Goal: Find specific page/section: Find specific page/section

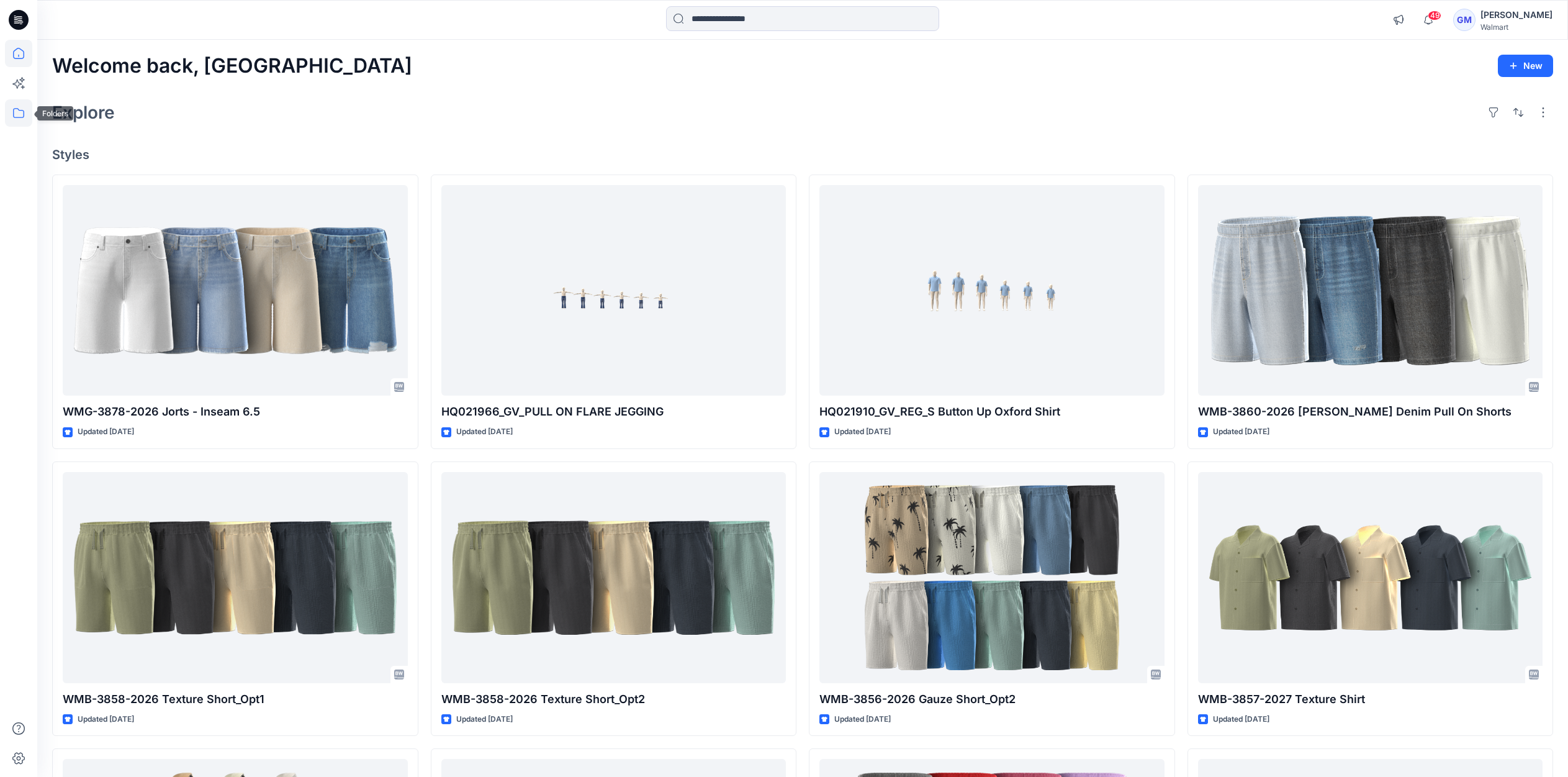
click at [24, 109] on icon at bounding box center [19, 113] width 27 height 27
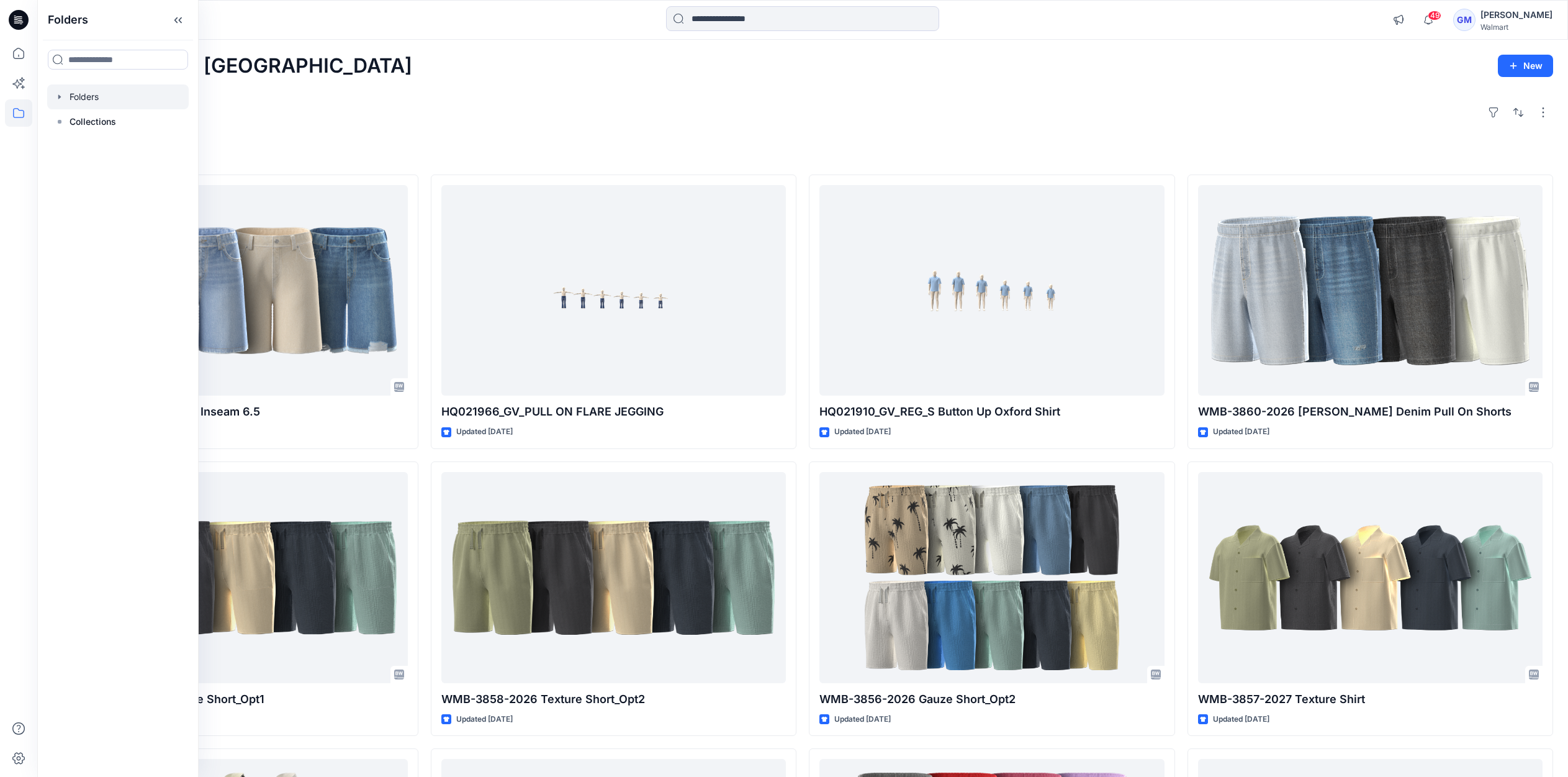
click at [75, 88] on div at bounding box center [118, 97] width 142 height 25
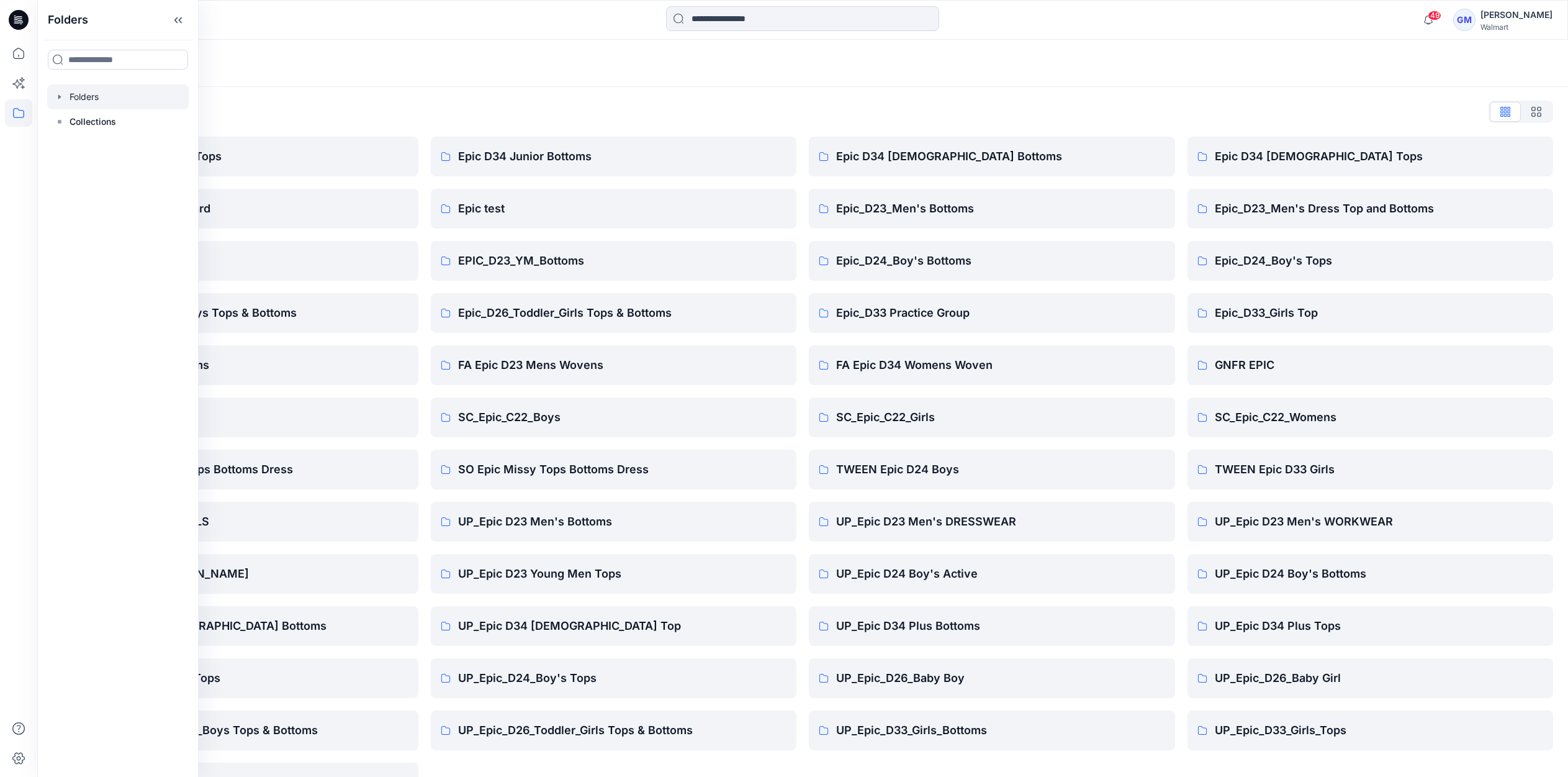
click at [264, 108] on div "Folders List" at bounding box center [802, 112] width 1501 height 20
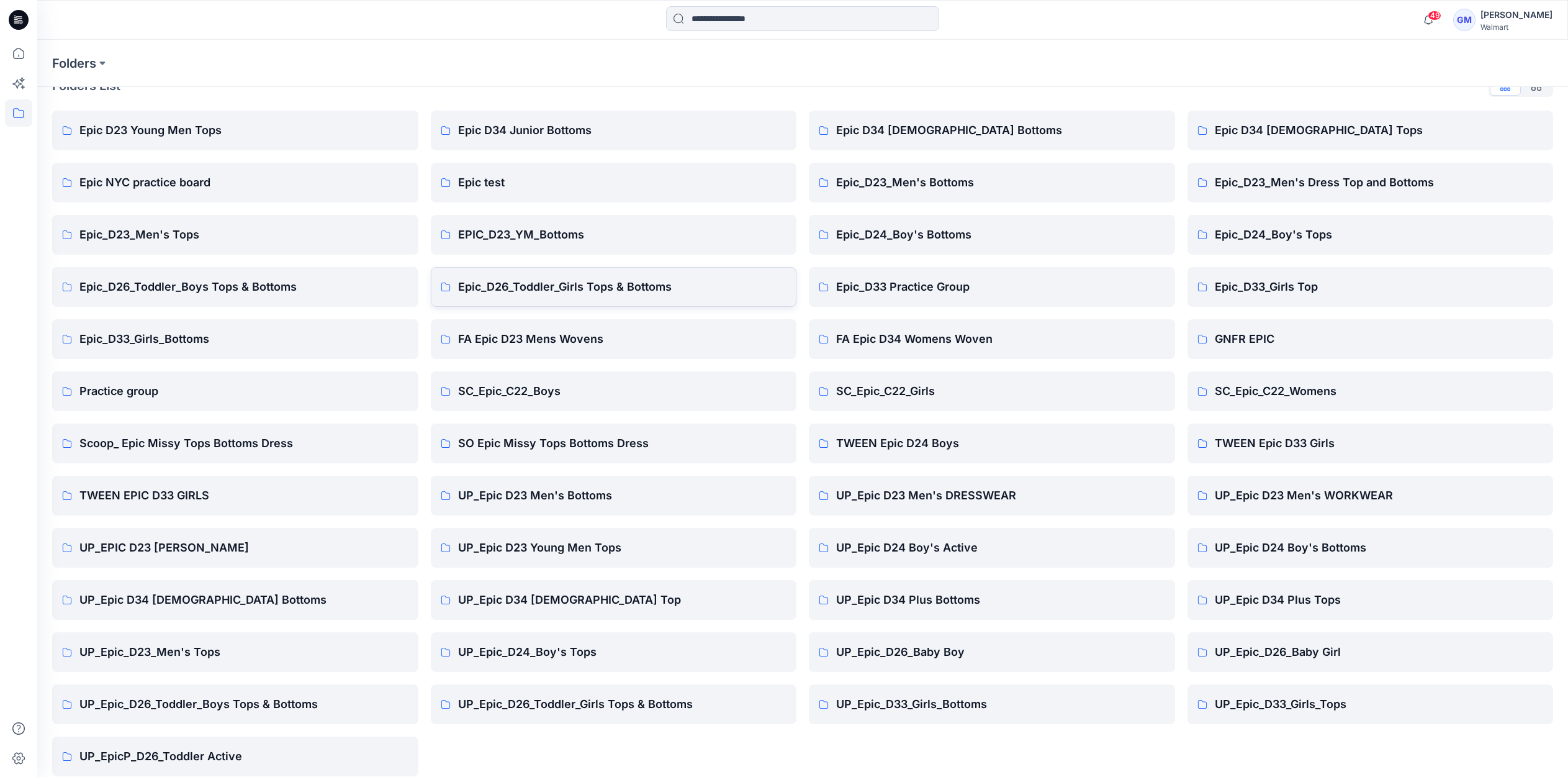
scroll to position [40, 0]
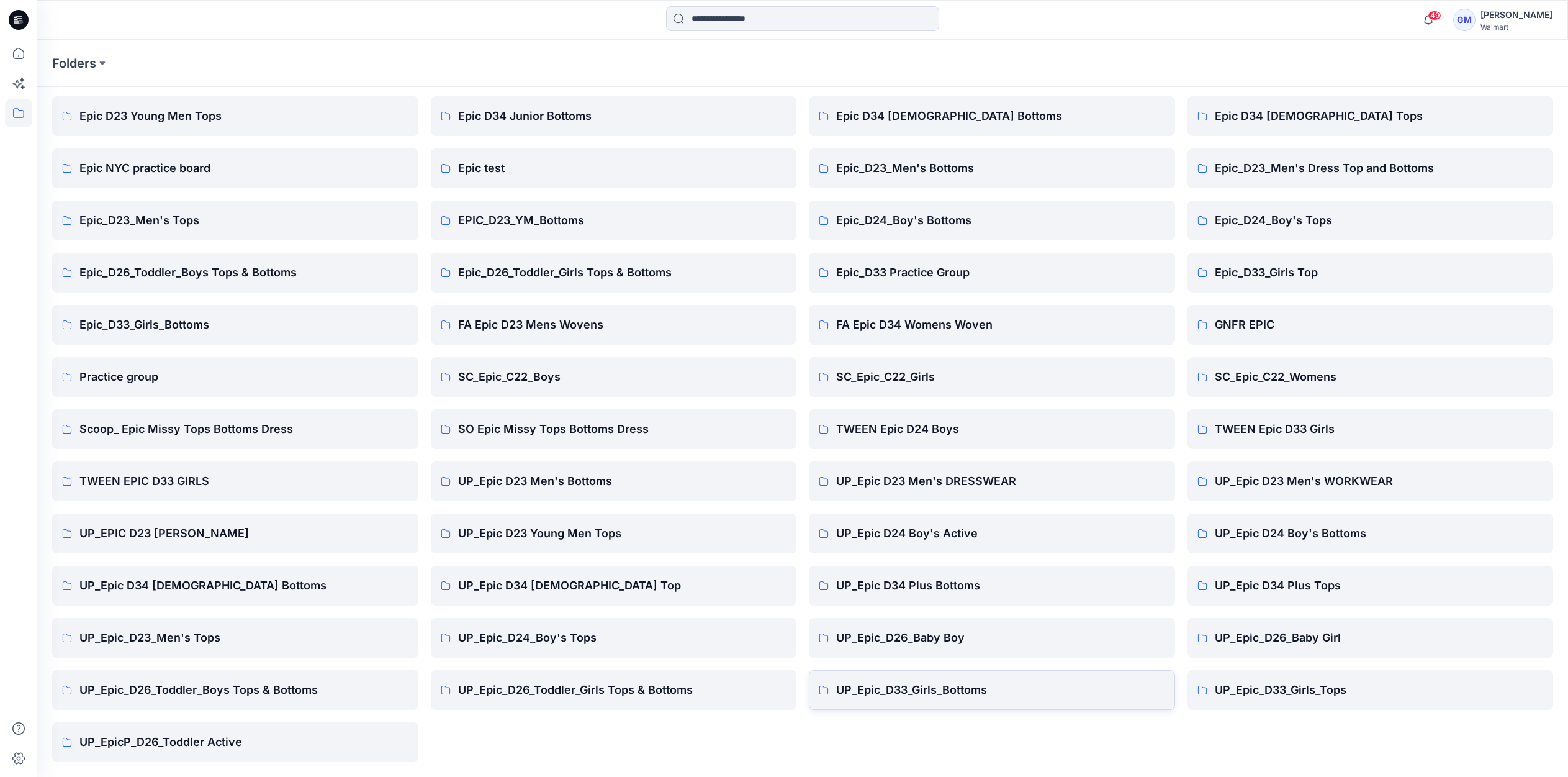
click at [943, 679] on link "UP_Epic_D33_Girls_Bottoms" at bounding box center [992, 689] width 366 height 40
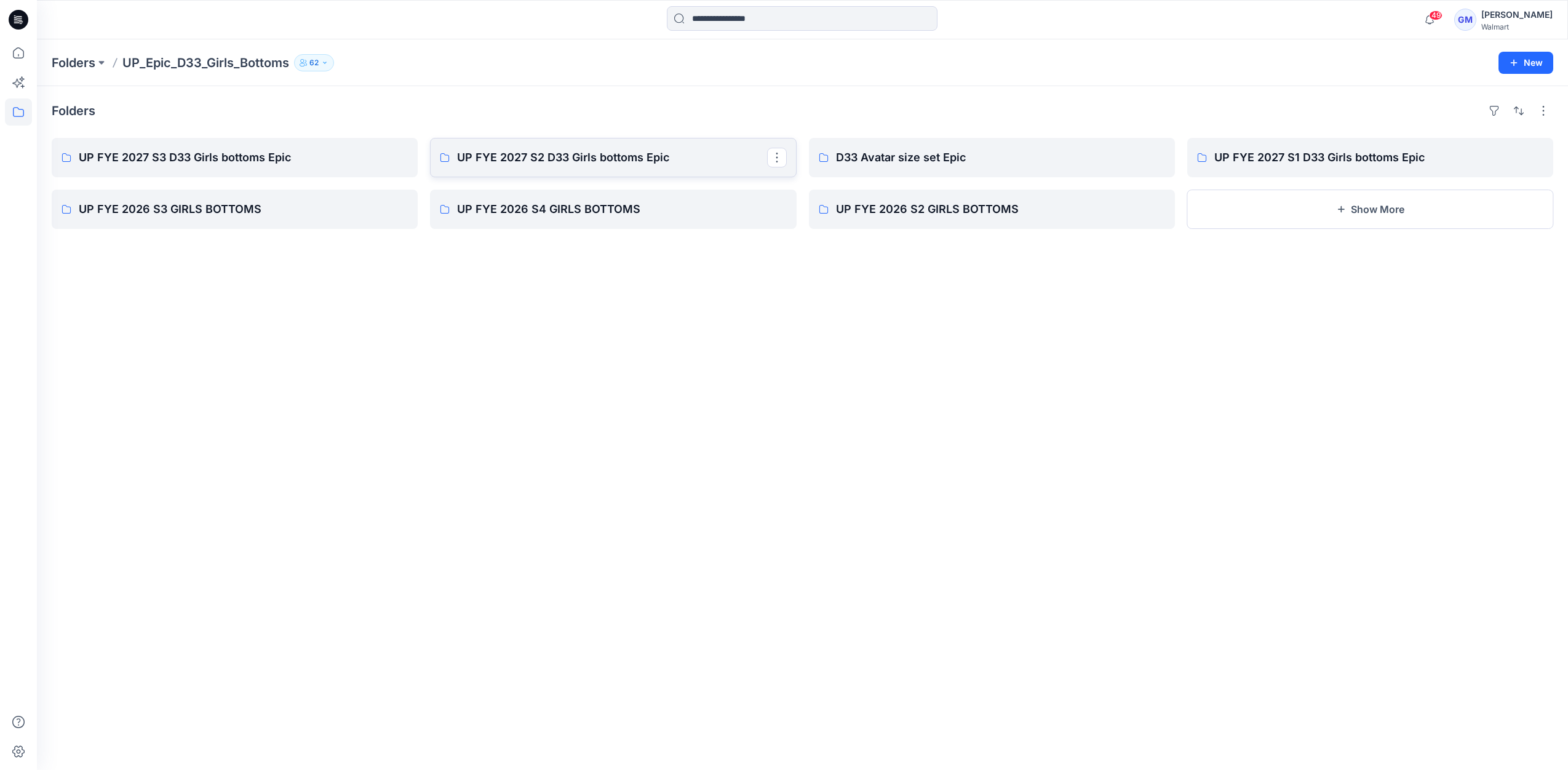
click at [495, 155] on p "UP FYE 2027 S2 D33 Girls bottoms Epic" at bounding box center [611, 157] width 310 height 17
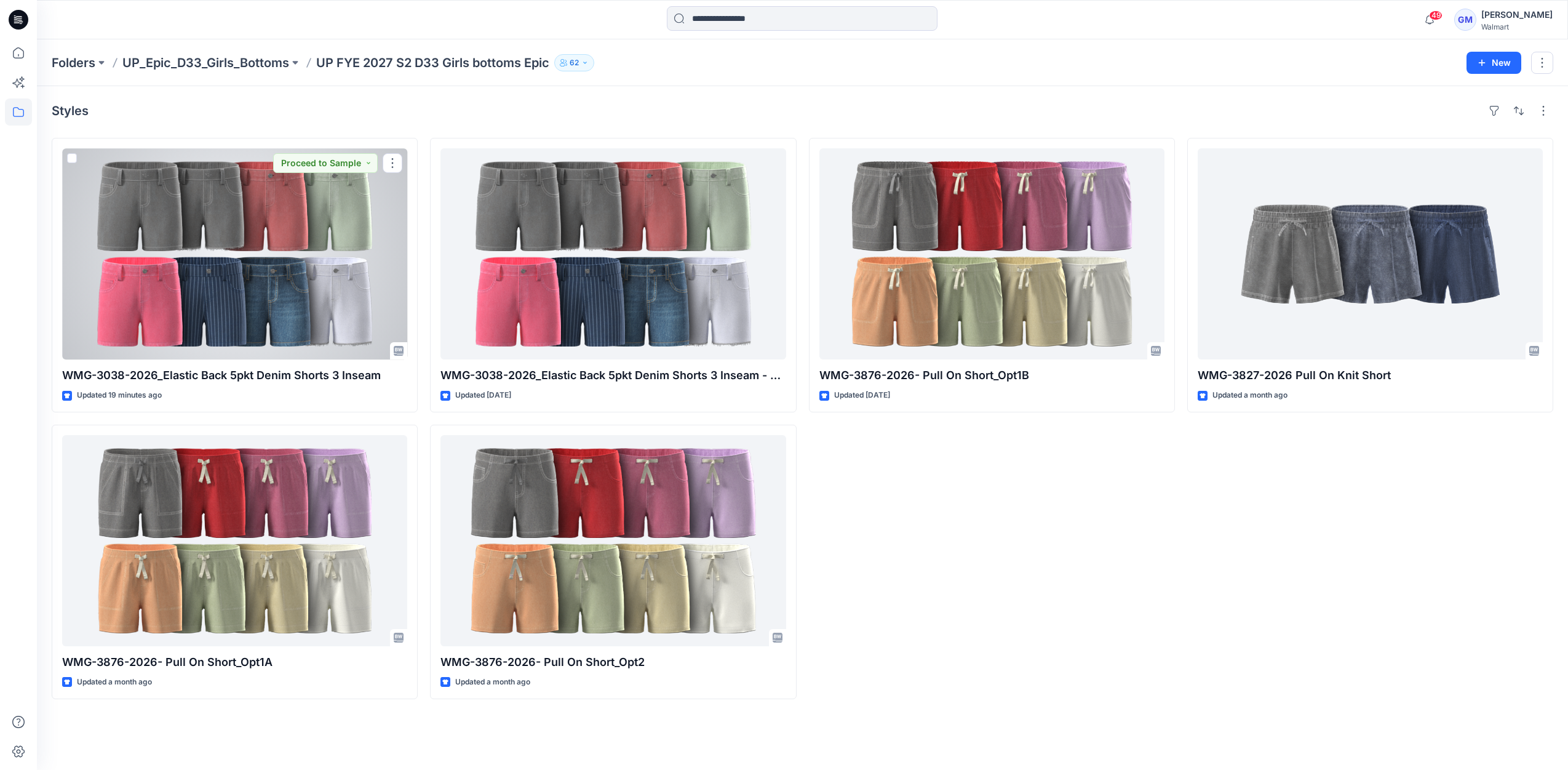
click at [202, 338] on div at bounding box center [235, 254] width 345 height 211
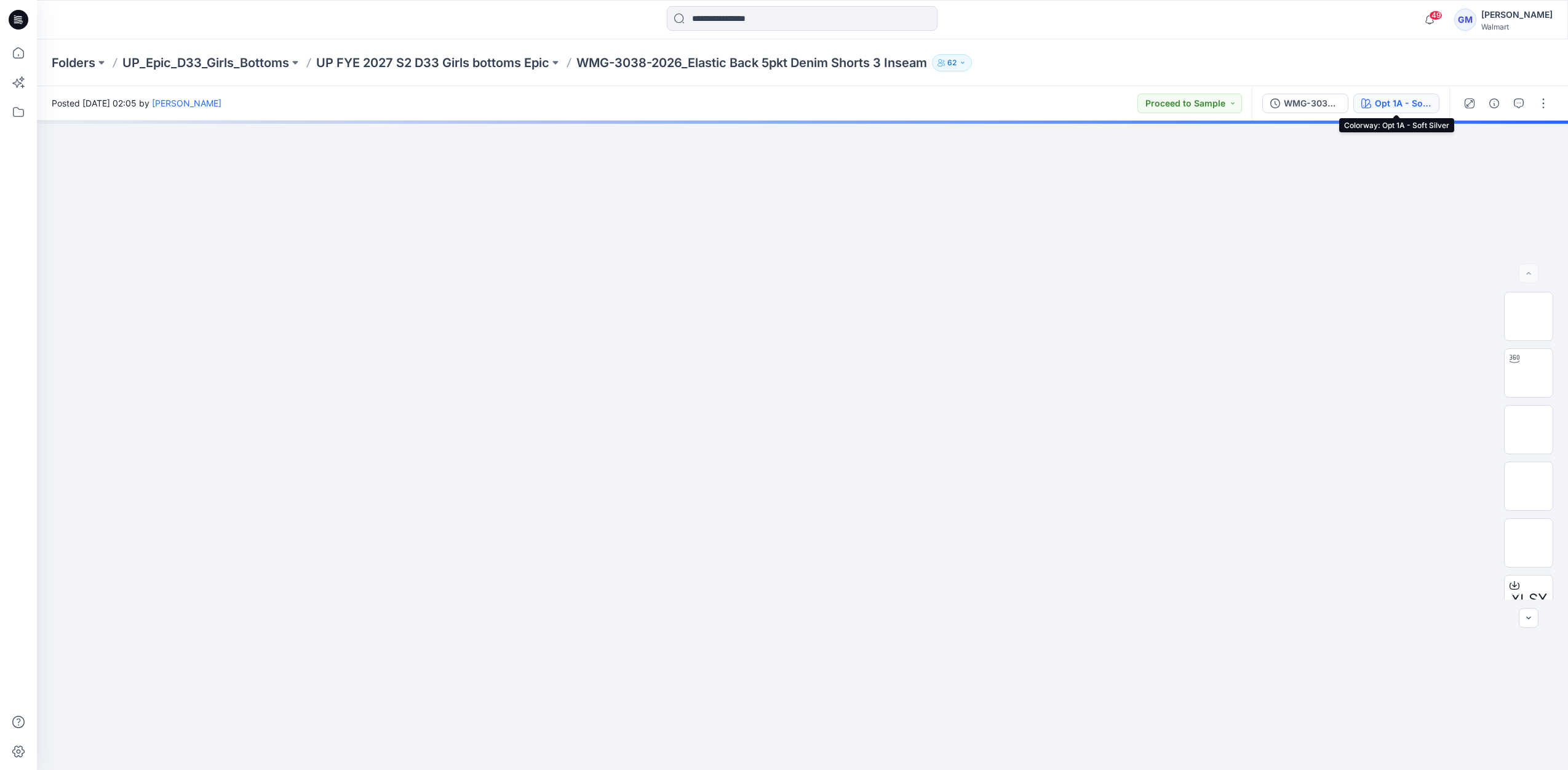
click at [1394, 106] on div "Opt 1A - Soft Silver" at bounding box center [1403, 103] width 57 height 14
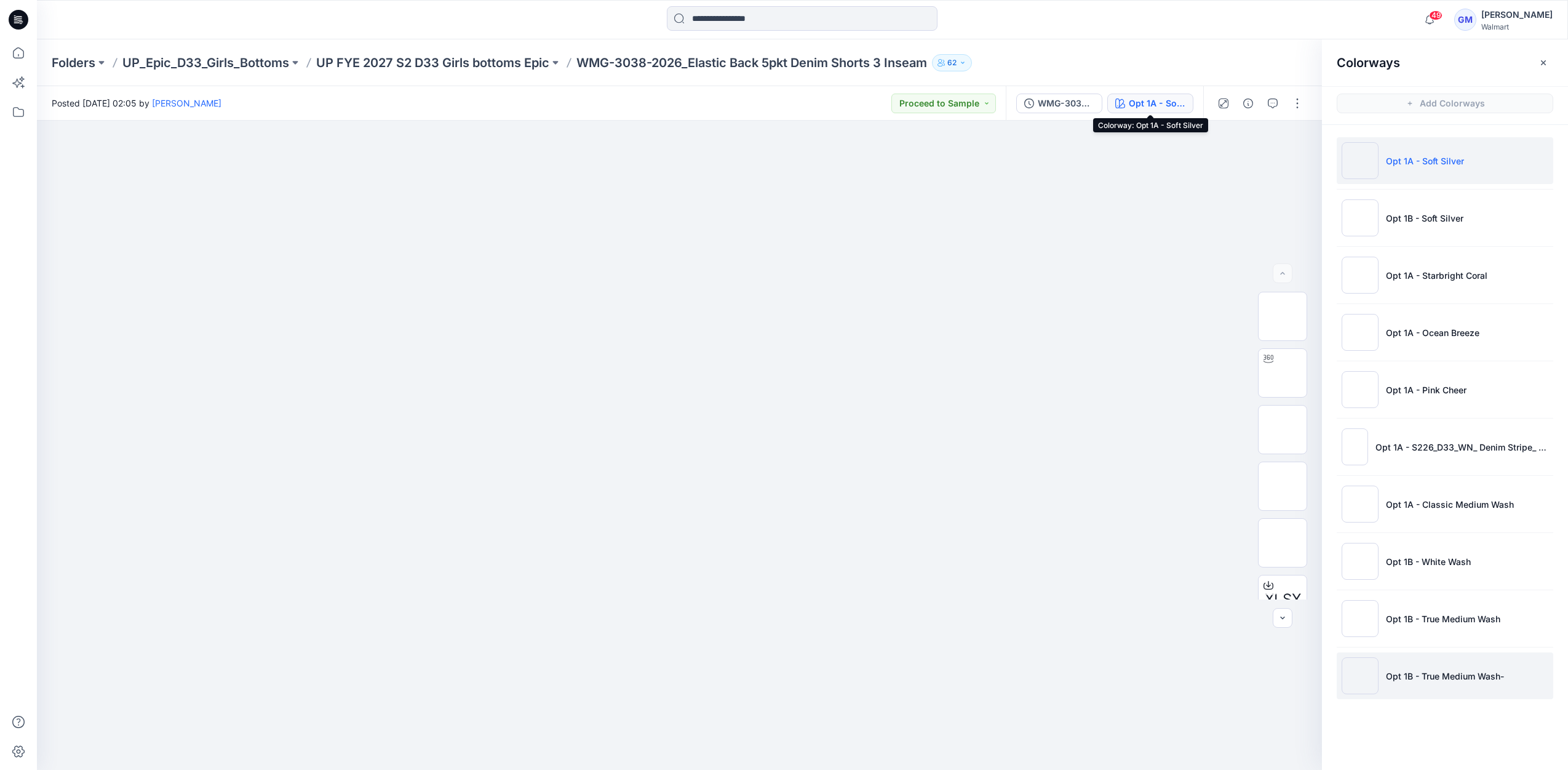
click at [1420, 670] on p "Opt 1B - True Medium Wash-" at bounding box center [1446, 676] width 118 height 13
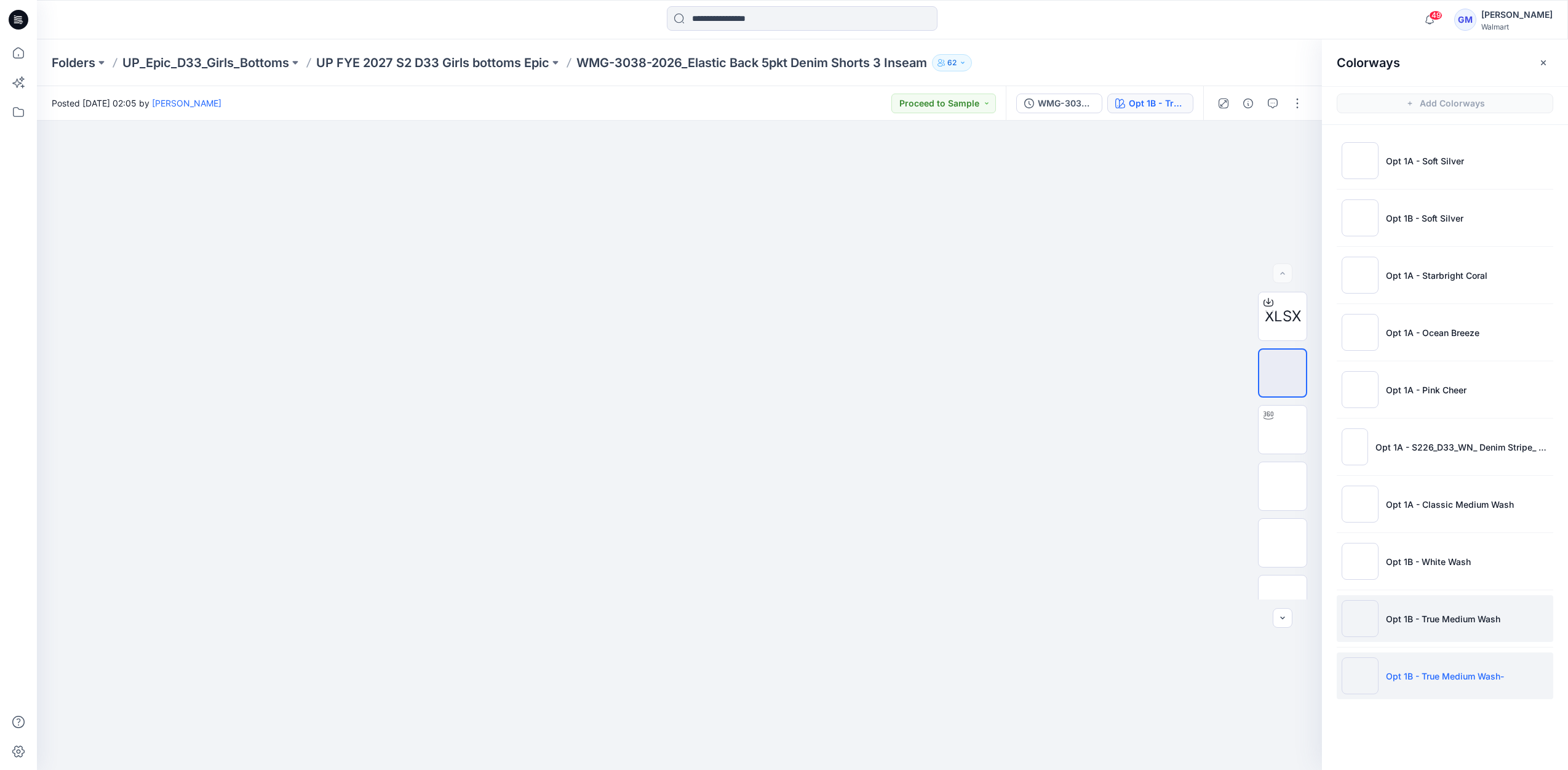
click at [1430, 617] on p "Opt 1B - True Medium Wash" at bounding box center [1444, 619] width 115 height 13
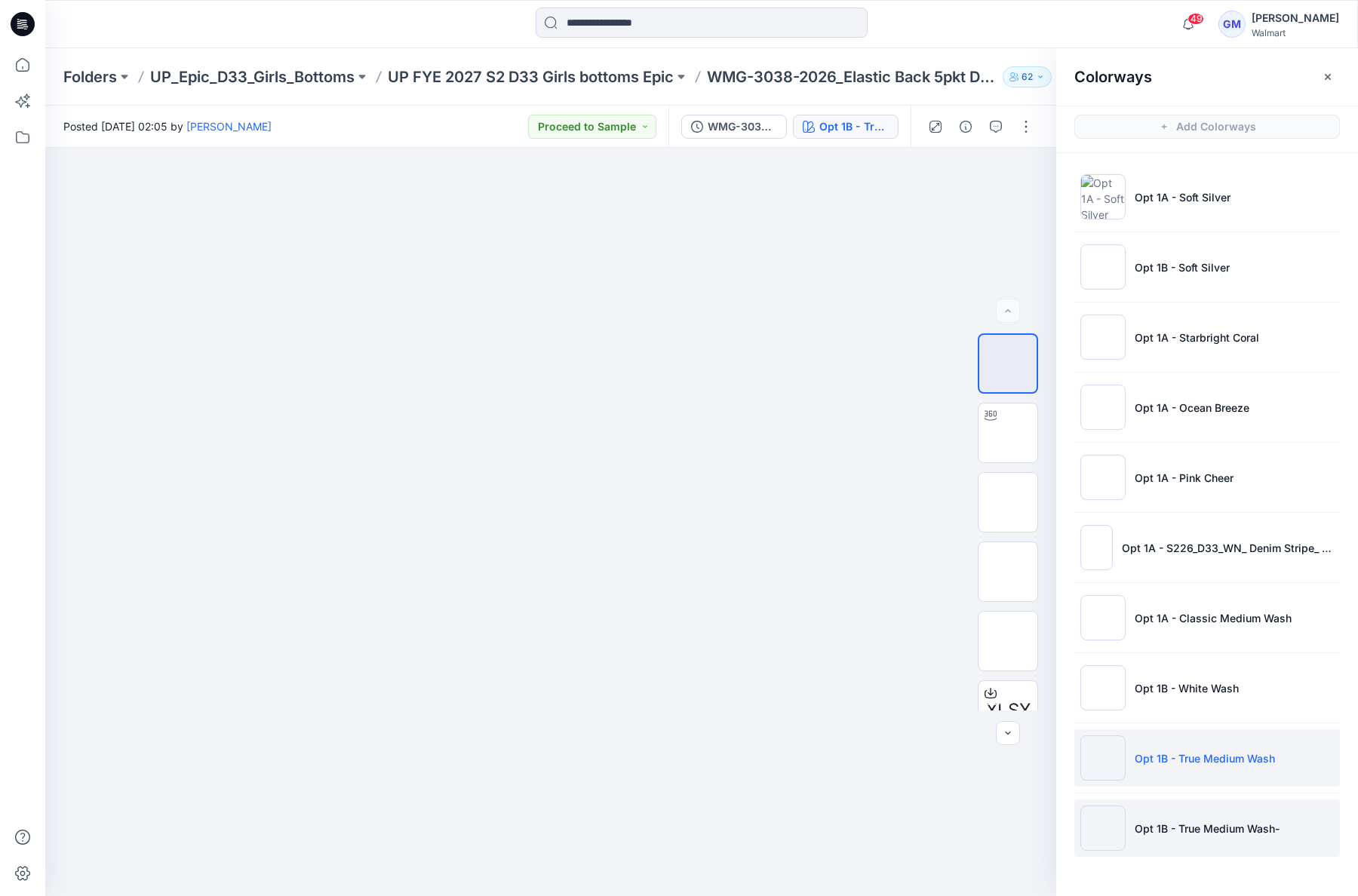
click at [1168, 840] on li "Opt 1B - True Medium Wash-" at bounding box center [1206, 827] width 265 height 58
